Goal: Transaction & Acquisition: Obtain resource

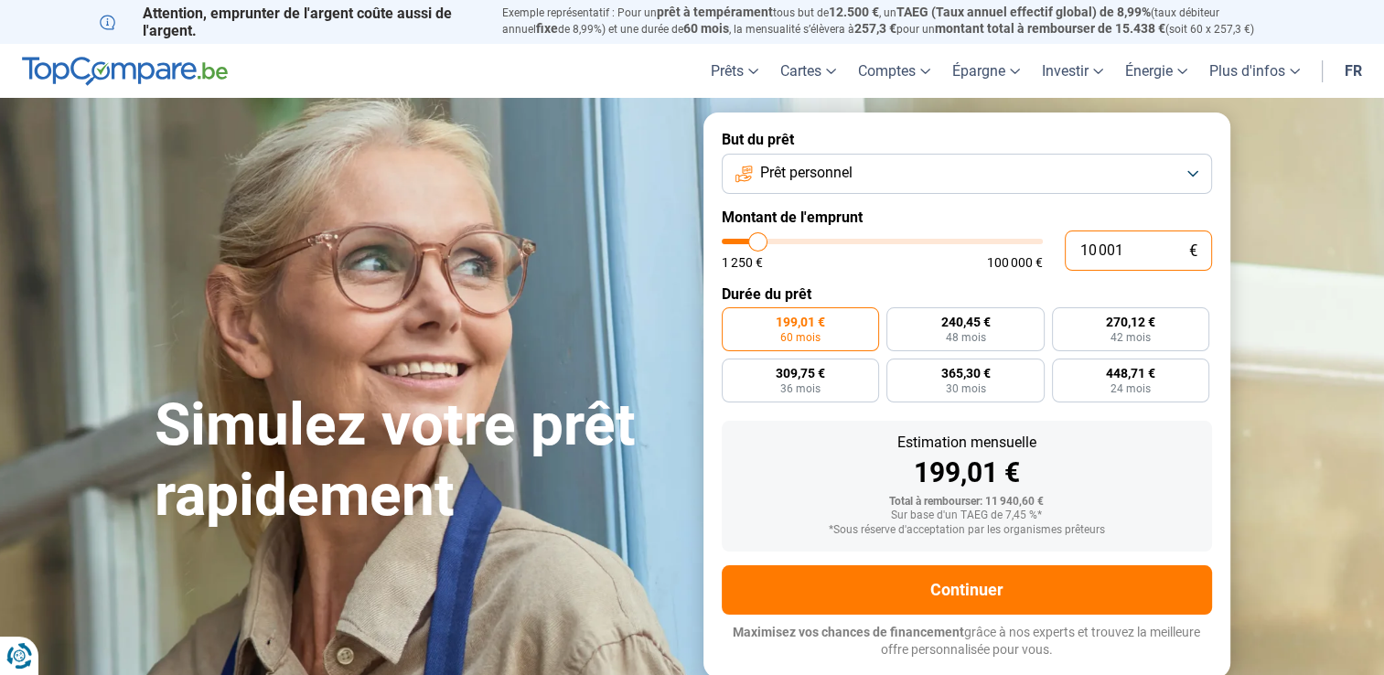
click at [1126, 253] on input "10 001" at bounding box center [1138, 250] width 147 height 40
type input "1 000"
type input "1250"
type input "100"
type input "1250"
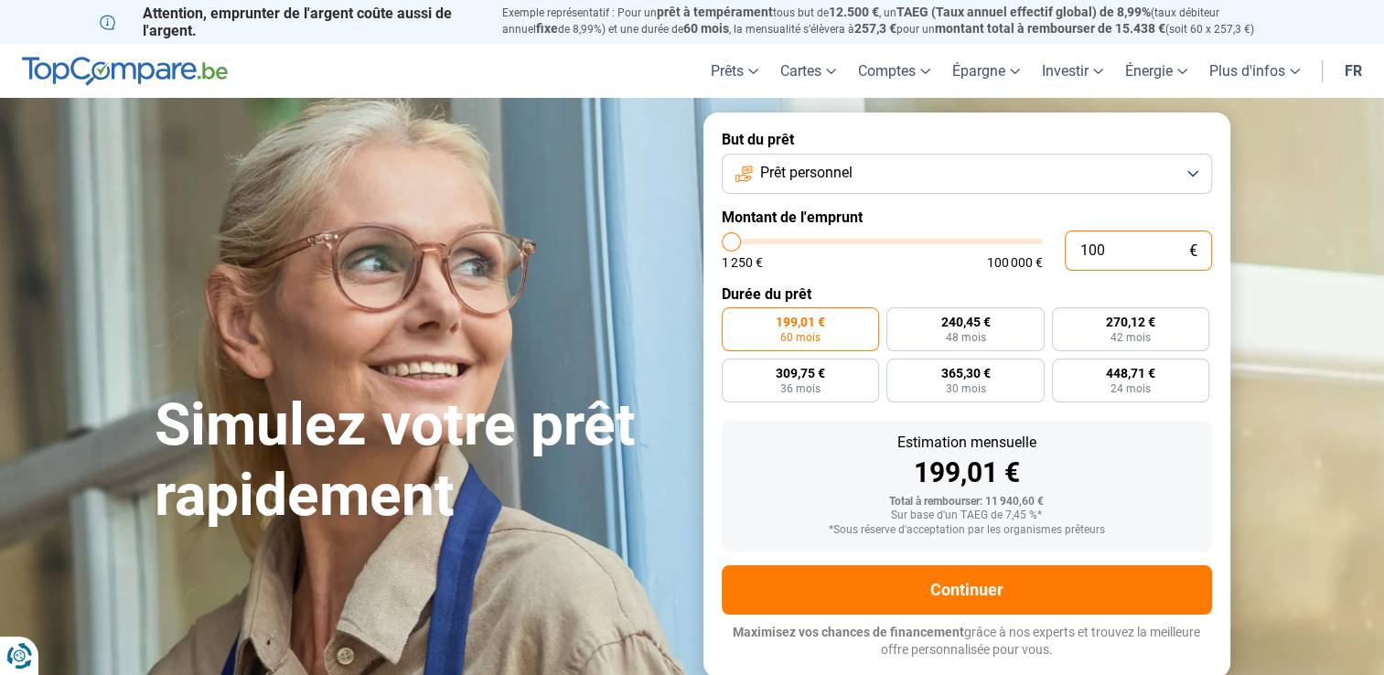
type input "10"
type input "1250"
type input "1"
type input "1250"
type input "0"
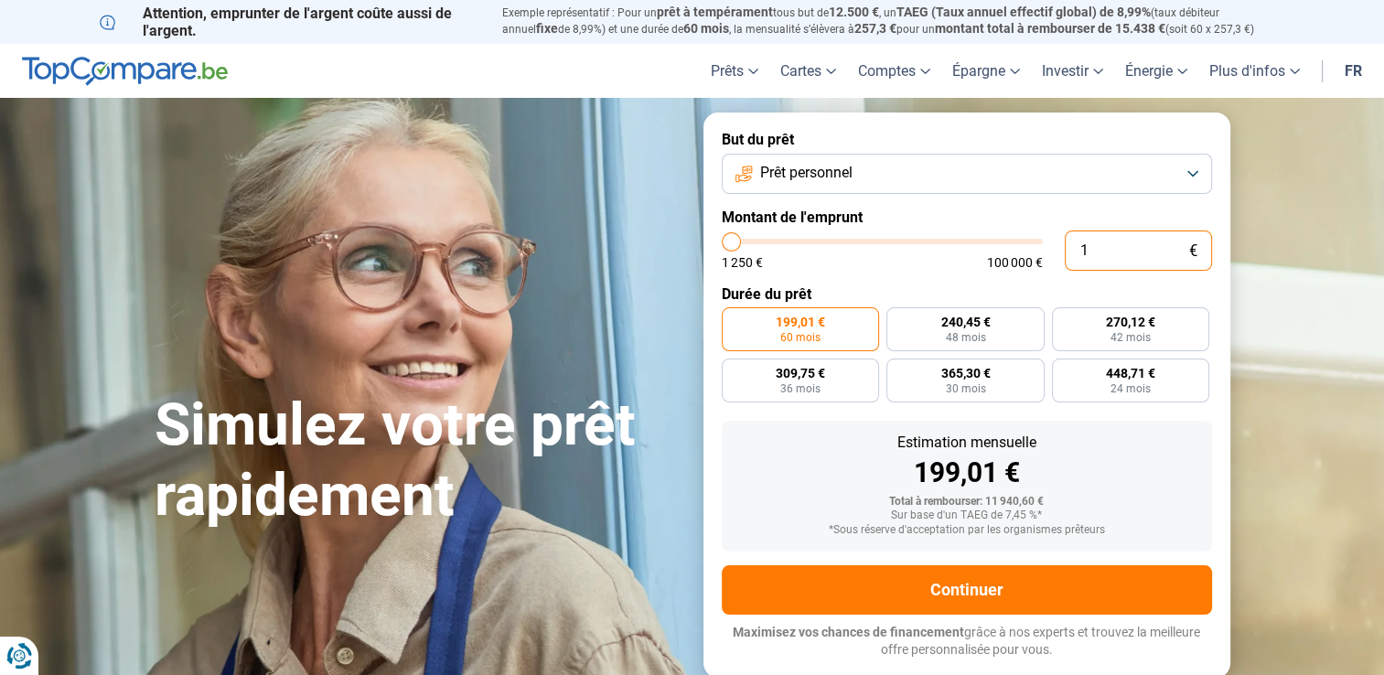
type input "1250"
type input "5"
type input "1250"
type input "50"
type input "1250"
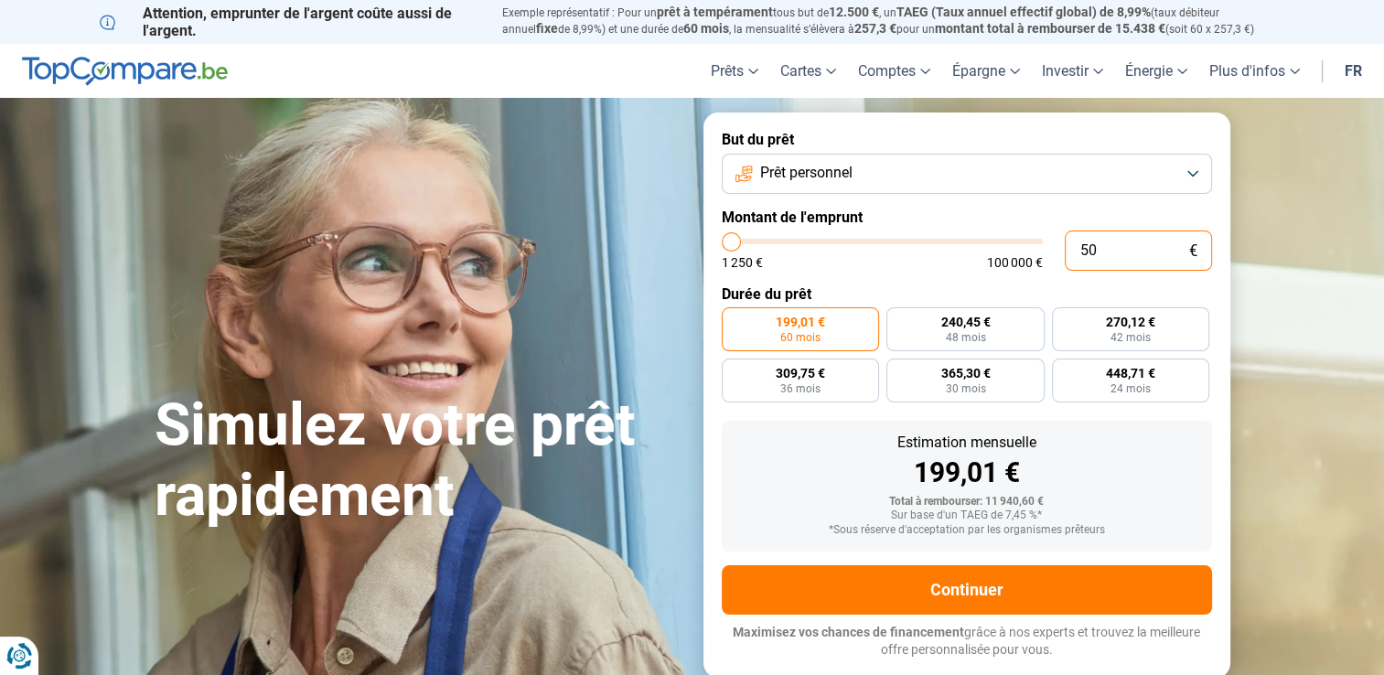
type input "500"
type input "1250"
type input "5 000"
type input "5000"
radio input "true"
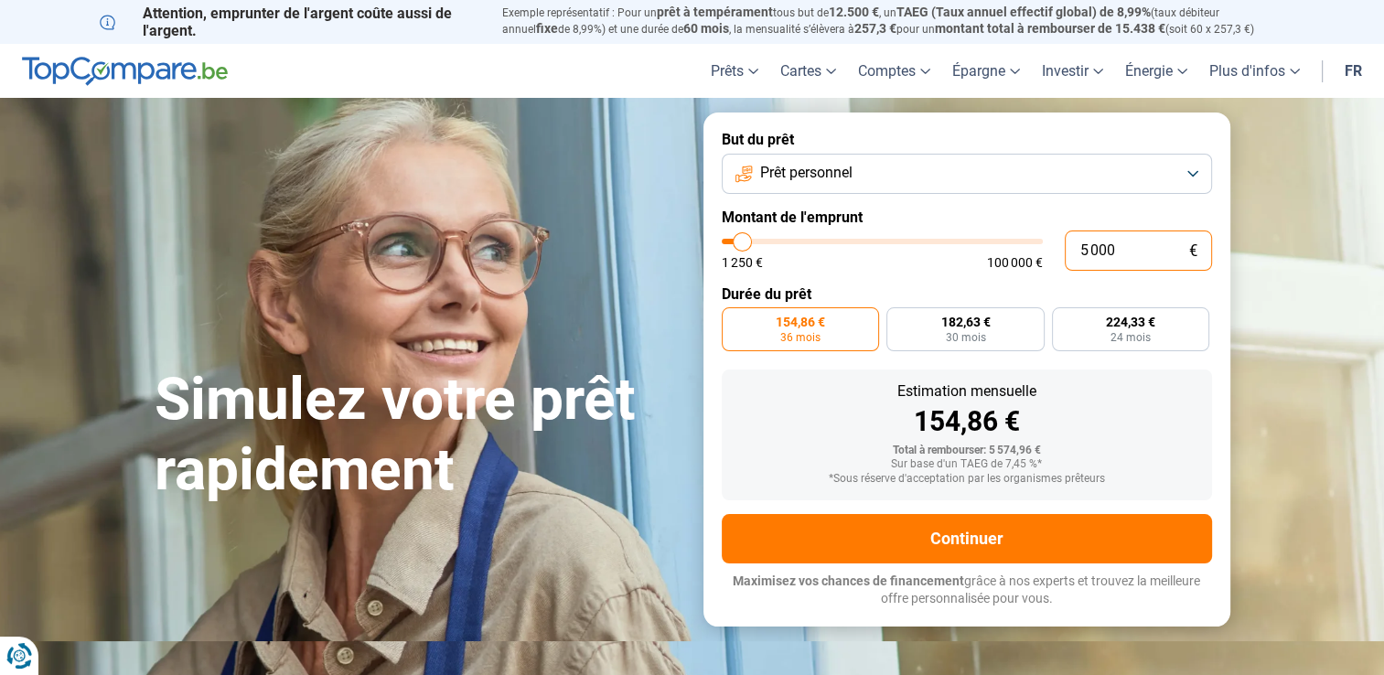
type input "5 000"
click at [839, 414] on div "154,86 €" at bounding box center [966, 421] width 461 height 27
click at [1194, 171] on button "Prêt personnel" at bounding box center [967, 174] width 490 height 40
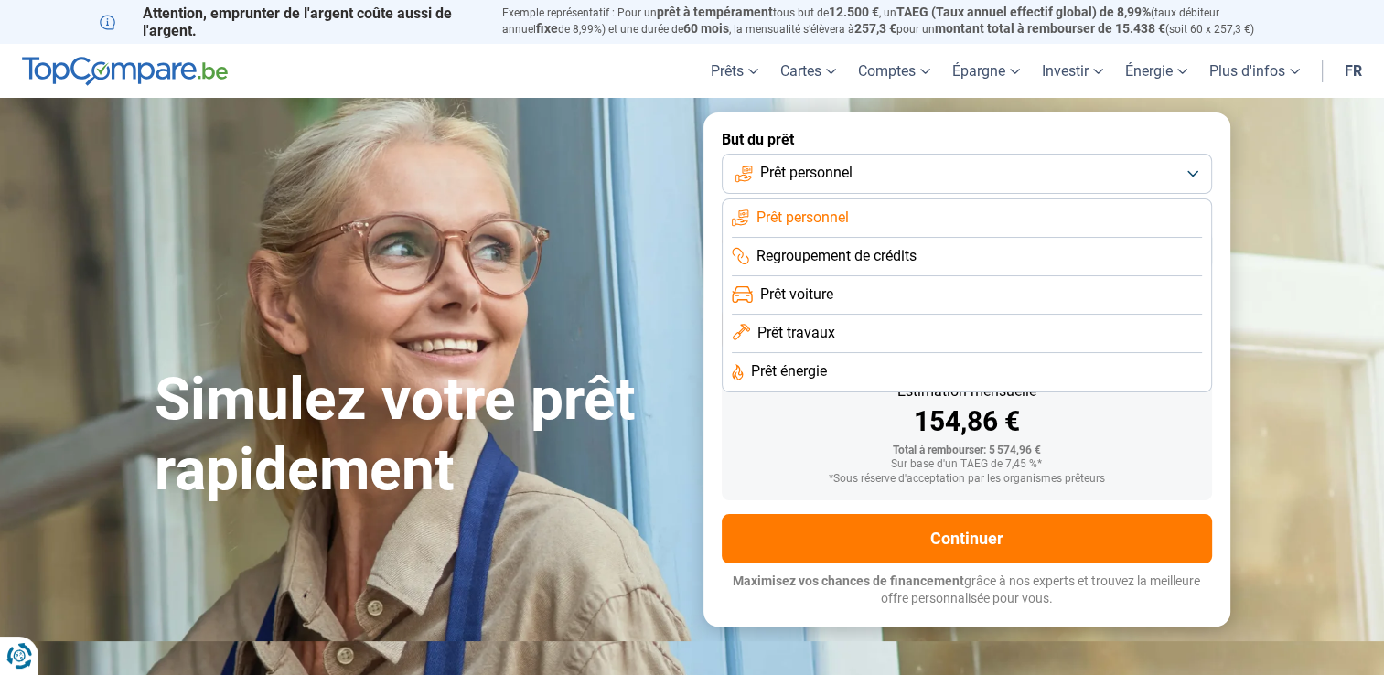
click at [814, 335] on span "Prêt travaux" at bounding box center [796, 333] width 78 height 20
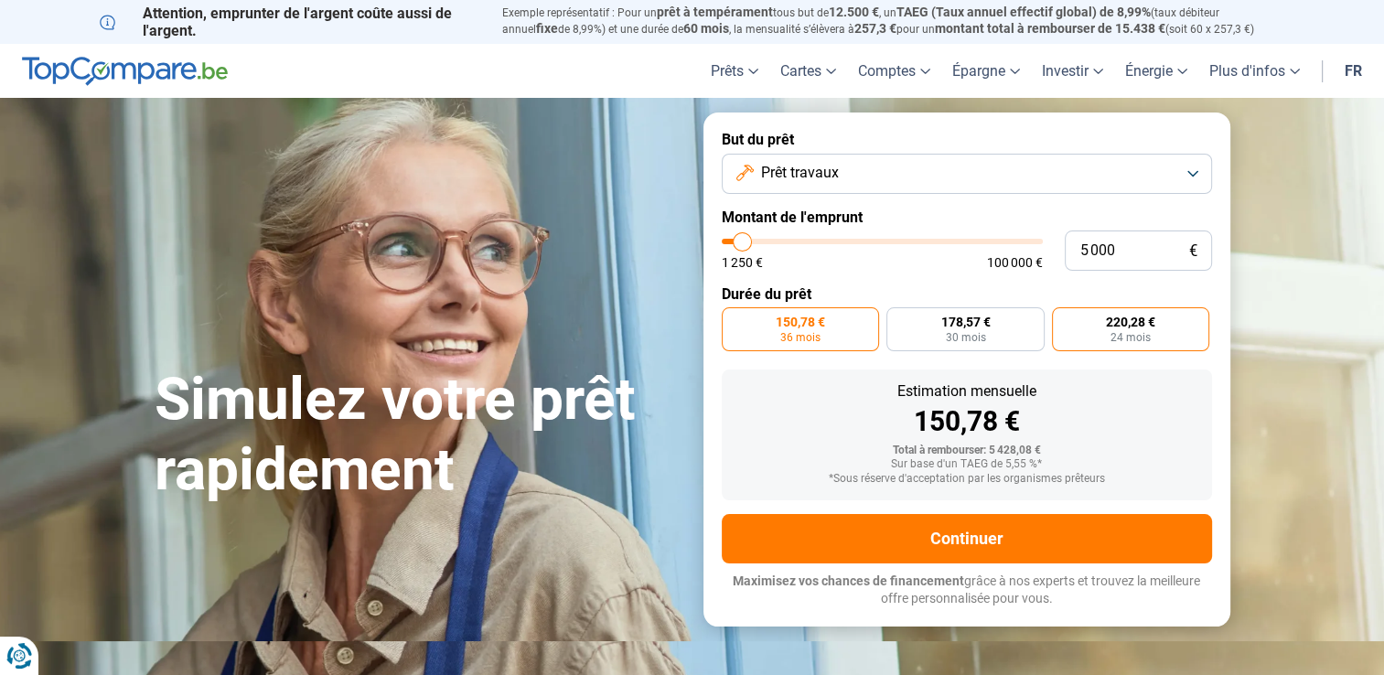
click at [1139, 332] on span "24 mois" at bounding box center [1130, 337] width 40 height 11
click at [1064, 319] on input "220,28 € 24 mois" at bounding box center [1058, 313] width 12 height 12
radio input "true"
